Goal: Task Accomplishment & Management: Manage account settings

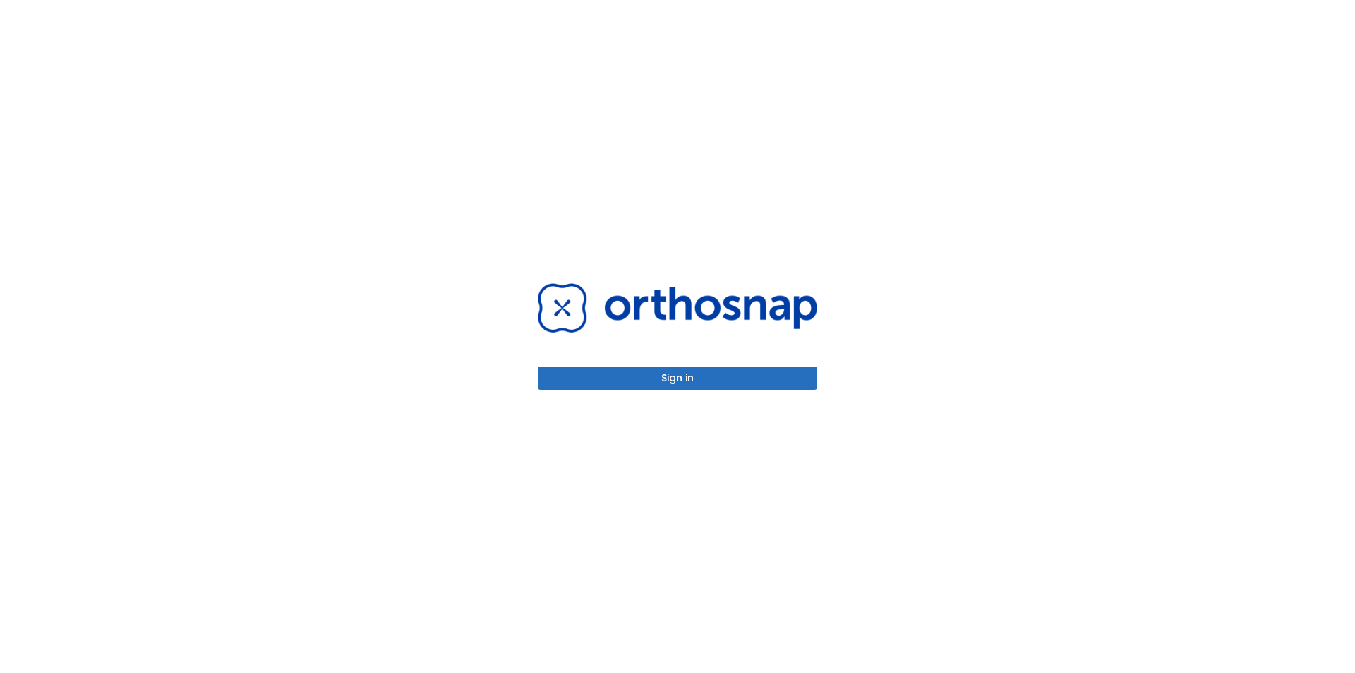
click at [649, 371] on button "Sign in" at bounding box center [678, 377] width 280 height 23
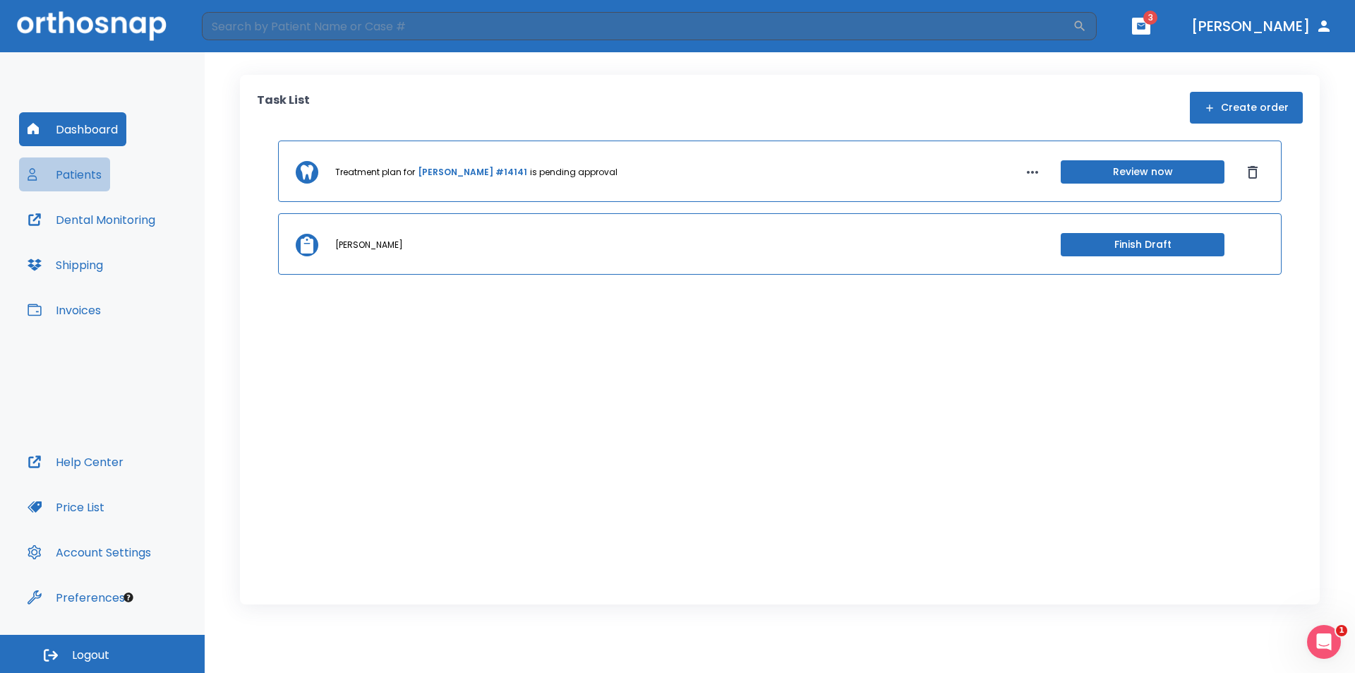
click at [71, 172] on button "Patients" at bounding box center [64, 174] width 91 height 34
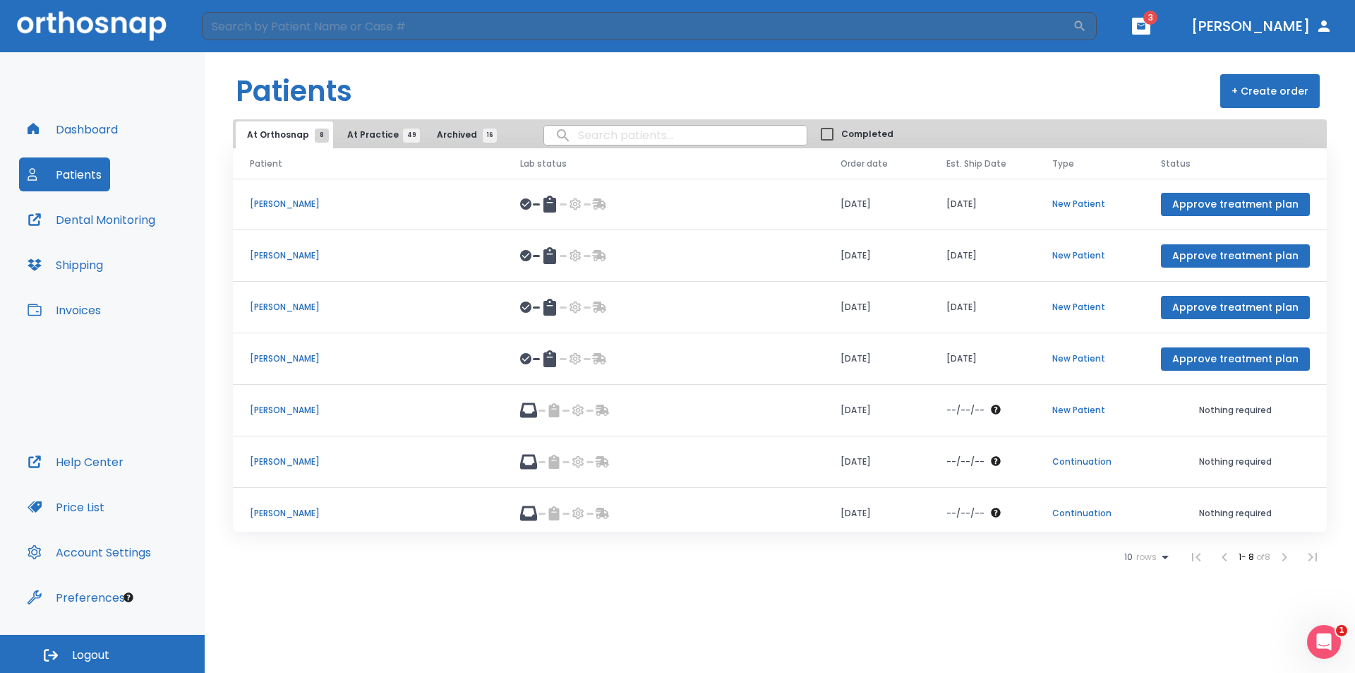
click at [353, 133] on span "At Practice 49" at bounding box center [379, 134] width 64 height 13
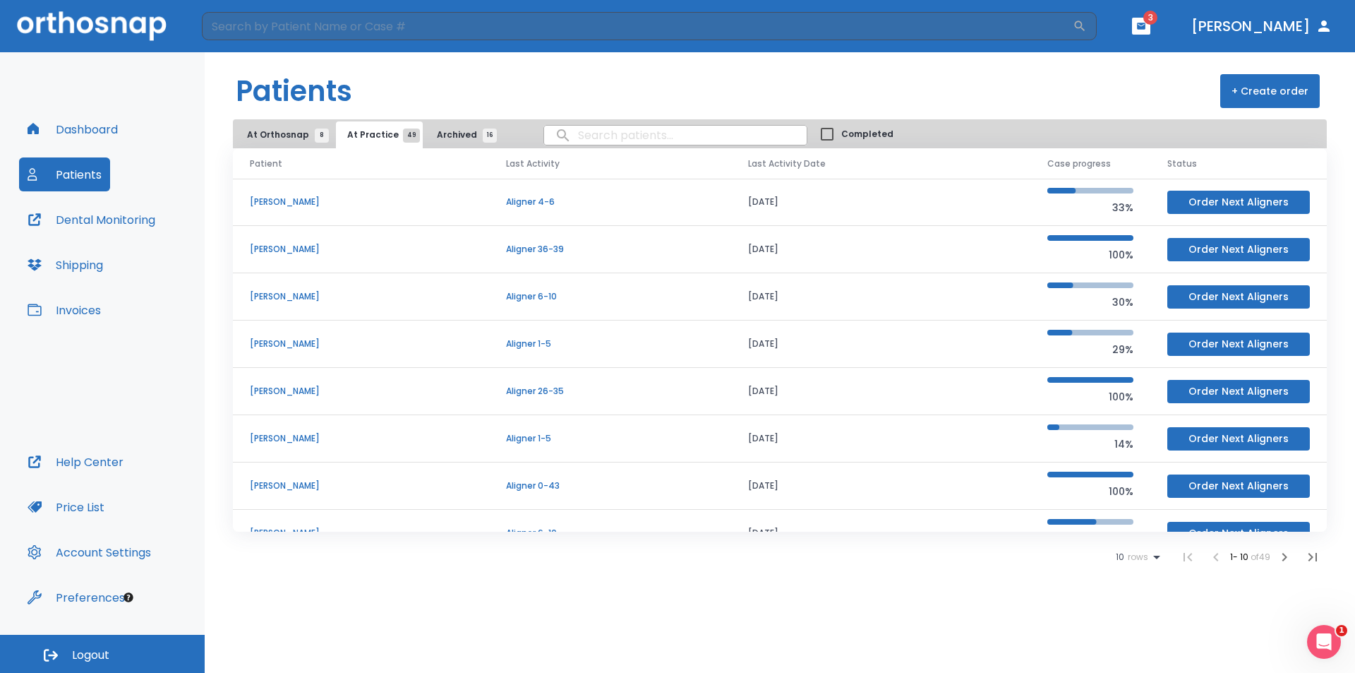
scroll to position [121, 0]
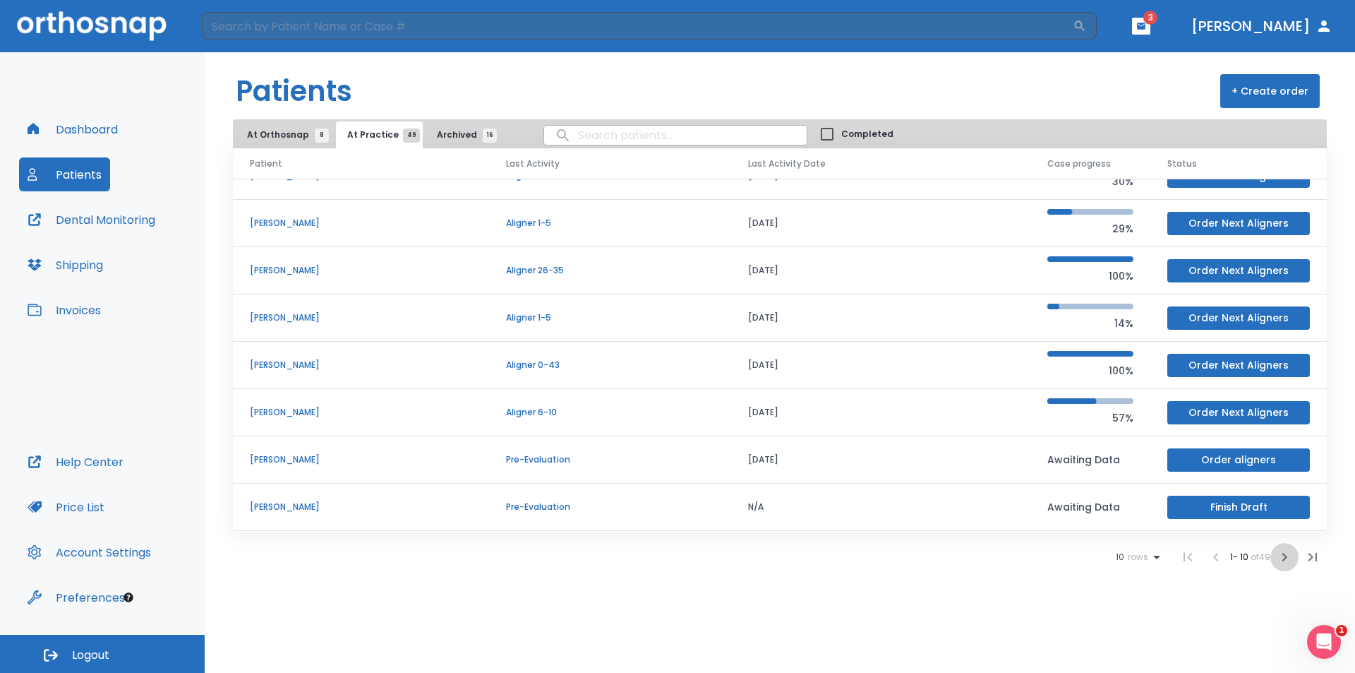
click at [1282, 556] on icon "button" at bounding box center [1284, 556] width 17 height 17
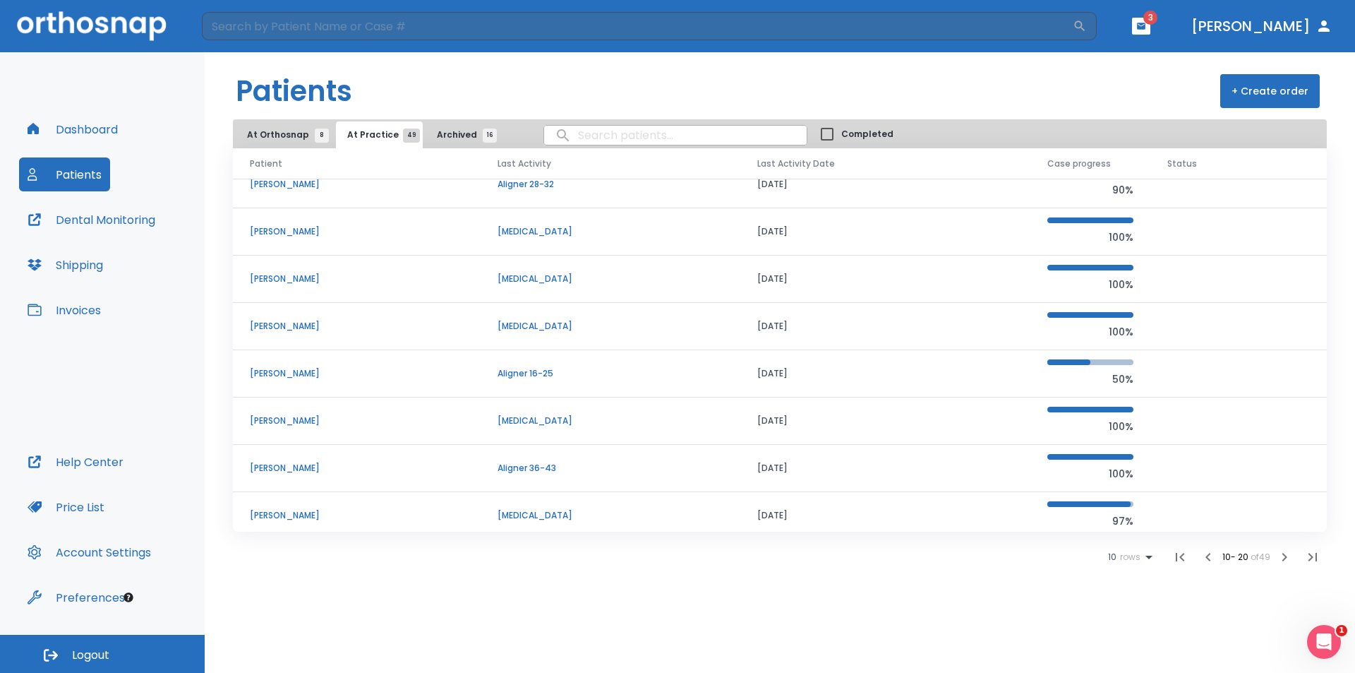
scroll to position [121, 0]
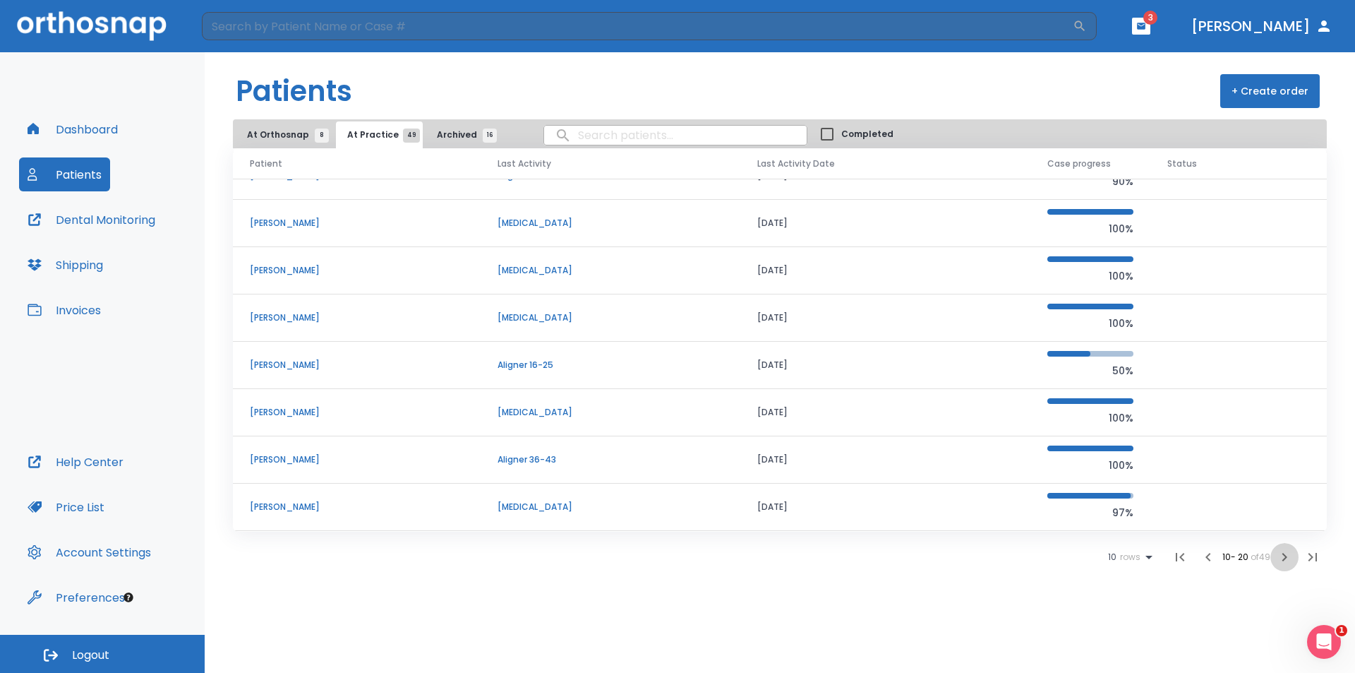
click at [1285, 558] on icon "button" at bounding box center [1284, 557] width 5 height 8
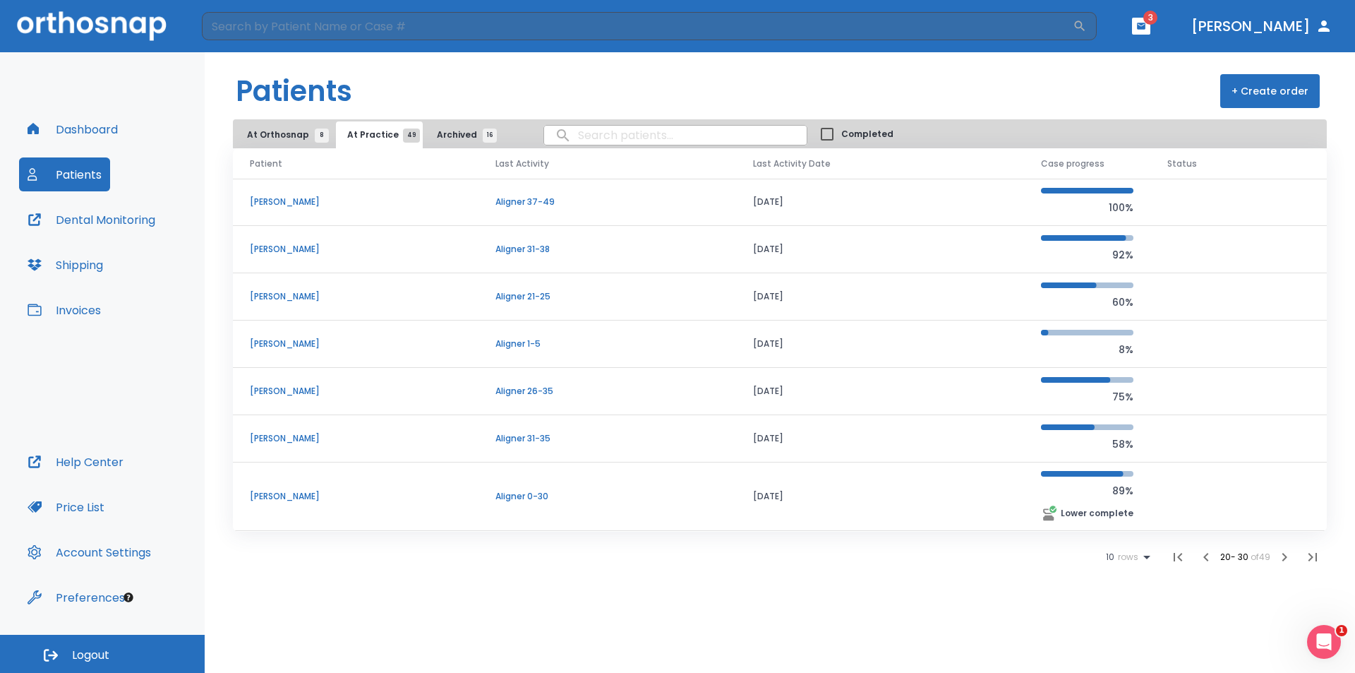
click at [1284, 558] on icon "button" at bounding box center [1284, 556] width 17 height 17
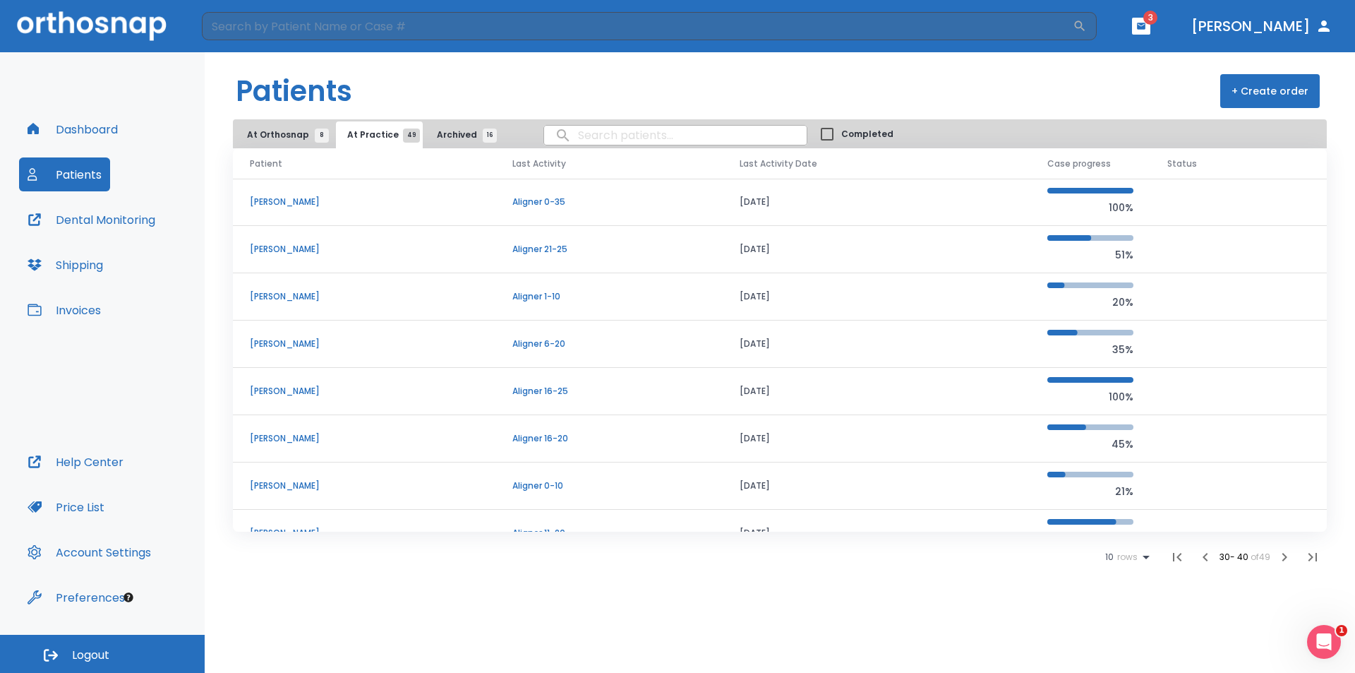
click at [301, 244] on p "[PERSON_NAME]" at bounding box center [364, 249] width 229 height 13
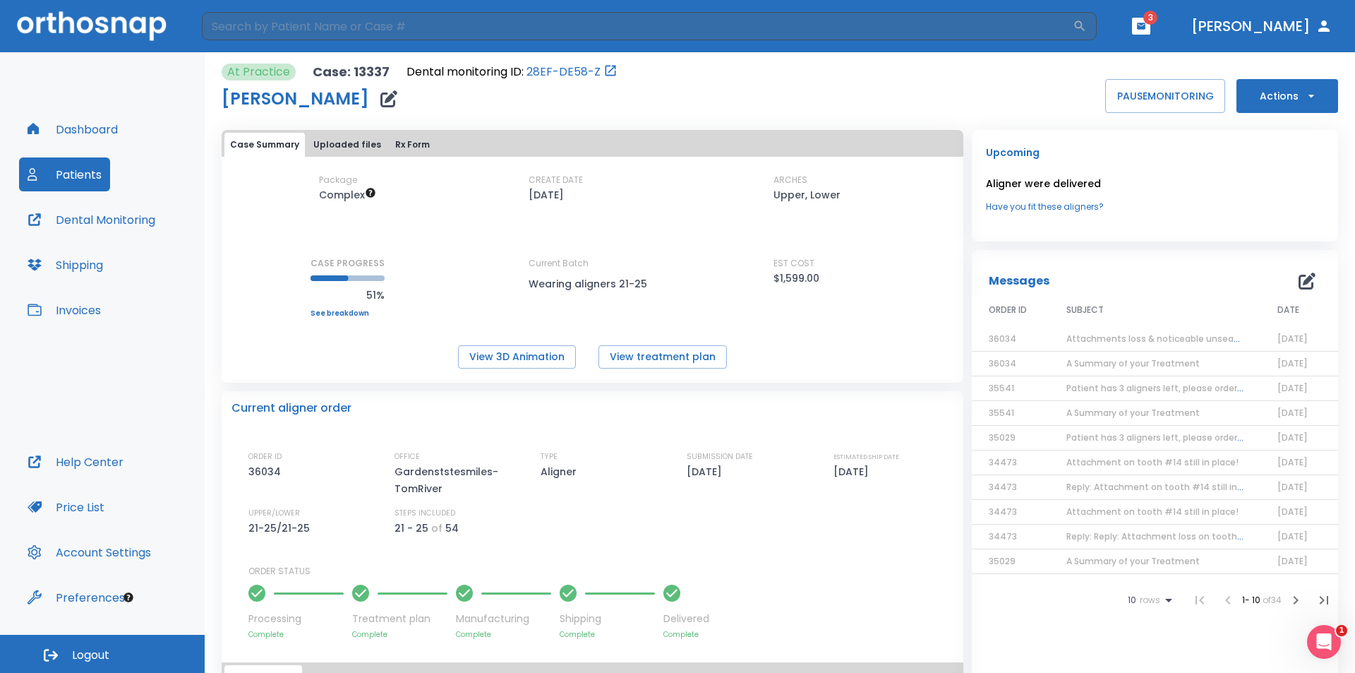
click at [1174, 340] on span "Attachments loss & noticeable unseats on teeth #2 & #15" at bounding box center [1197, 338] width 260 height 12
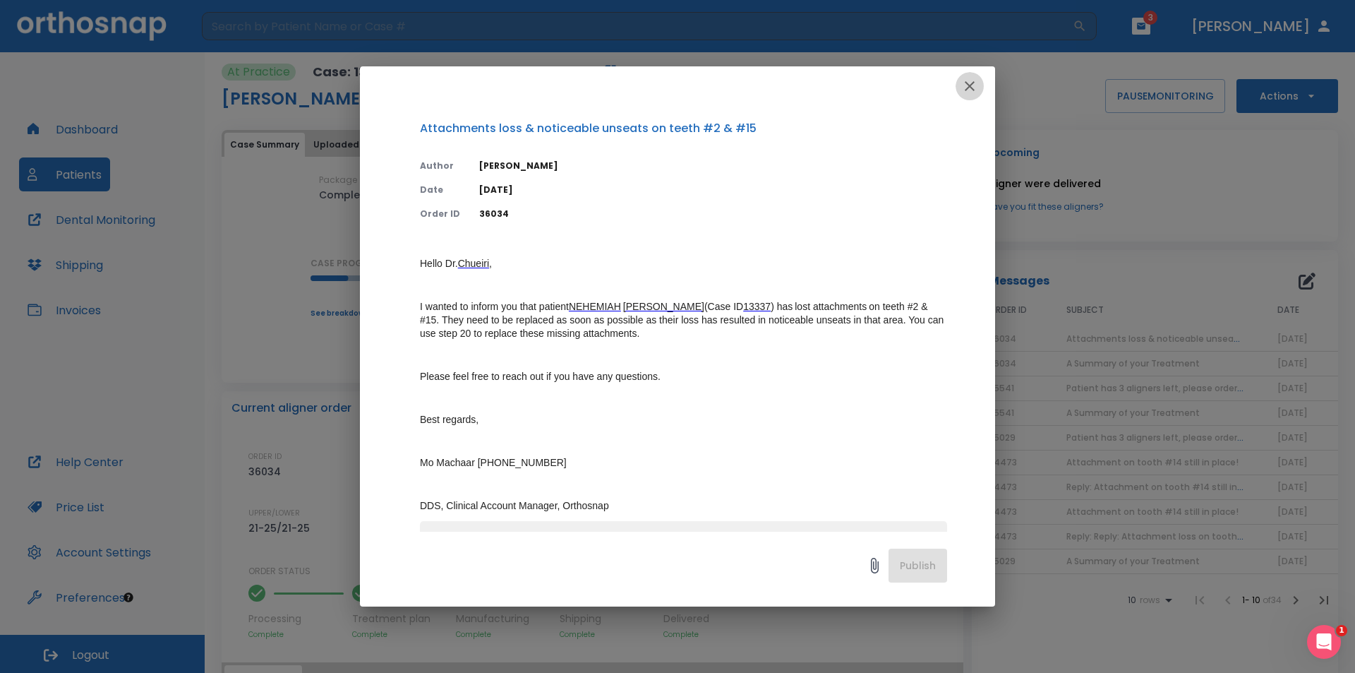
click at [973, 83] on icon "button" at bounding box center [970, 86] width 10 height 10
